Goal: Navigation & Orientation: Find specific page/section

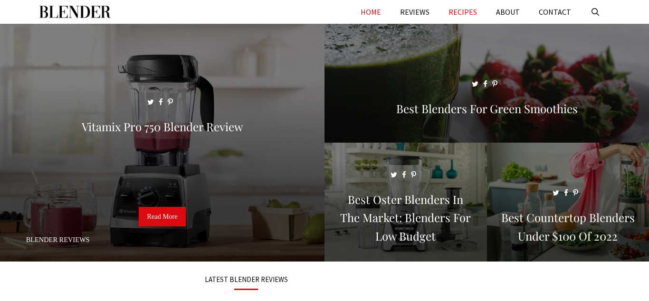
click at [472, 17] on link "RECIPES" at bounding box center [463, 12] width 48 height 24
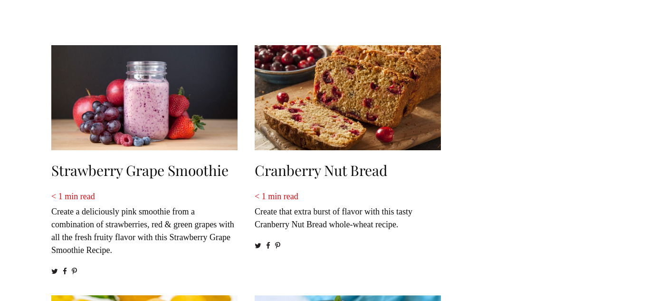
scroll to position [81, 0]
